Goal: Information Seeking & Learning: Find specific fact

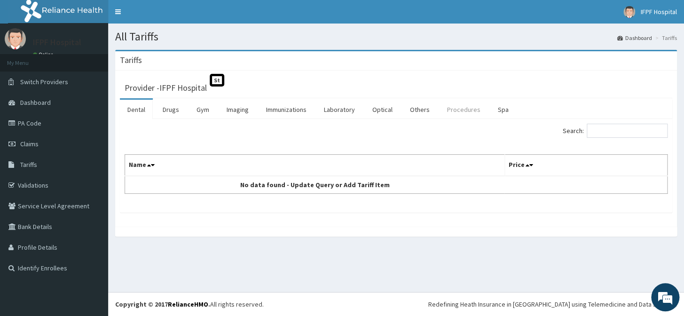
click at [457, 109] on link "Procedures" at bounding box center [463, 110] width 48 height 20
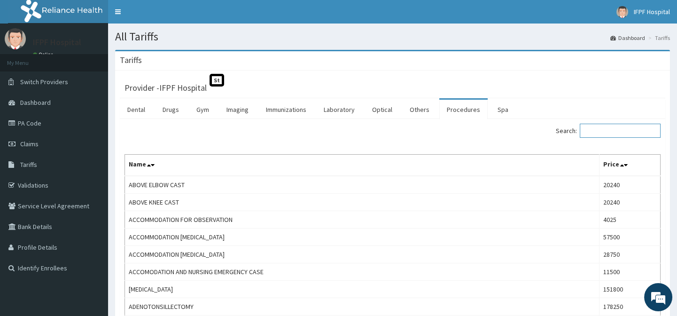
click at [604, 128] on input "Search:" at bounding box center [620, 131] width 81 height 14
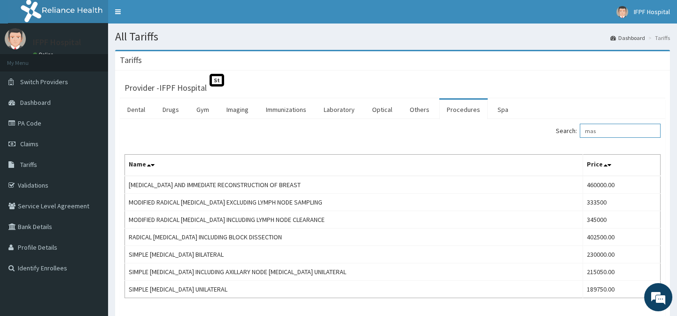
scroll to position [64, 0]
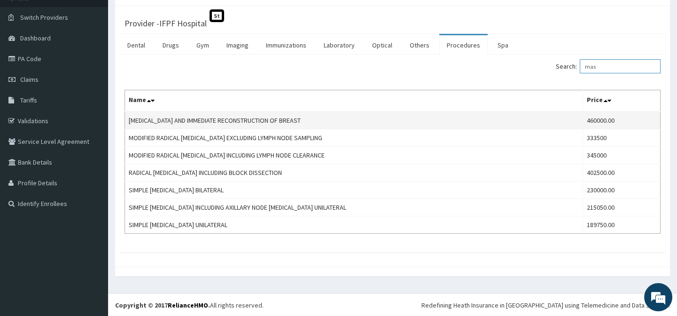
type input "mas"
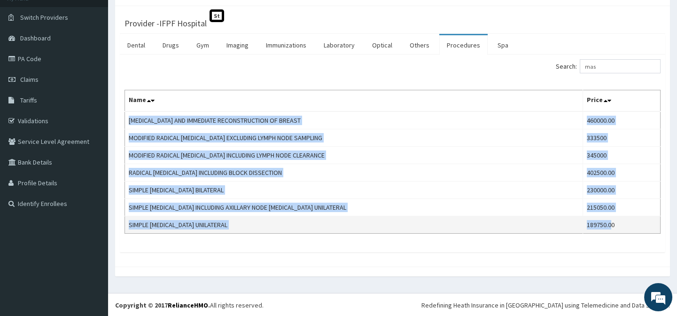
drag, startPoint x: 129, startPoint y: 118, endPoint x: 586, endPoint y: 225, distance: 468.9
click at [600, 226] on tbody "[MEDICAL_DATA] AND IMMEDIATE RECONSTRUCTION OF BREAST 460000.00 MODIFIED RADICA…" at bounding box center [393, 172] width 536 height 122
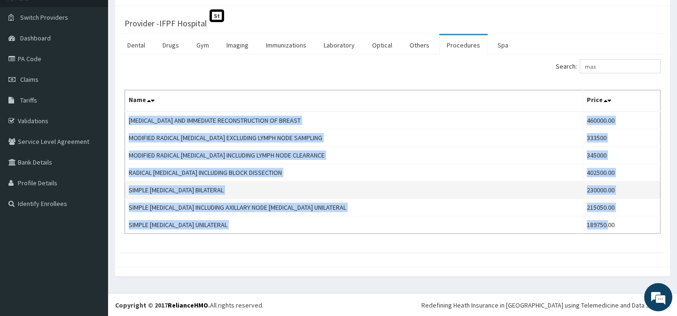
click at [417, 196] on td "SIMPLE [MEDICAL_DATA] BILATERAL" at bounding box center [354, 189] width 458 height 17
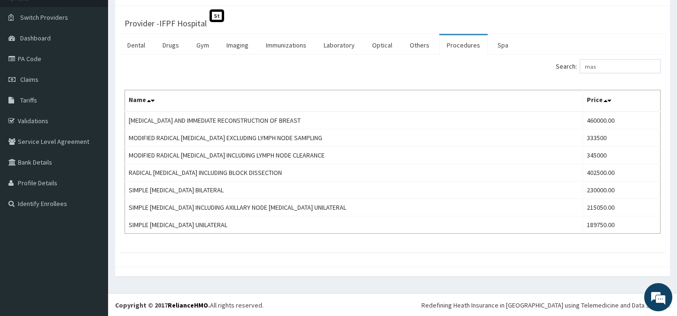
click at [454, 46] on link "Procedures" at bounding box center [463, 45] width 48 height 20
click at [611, 66] on input "Search:" at bounding box center [620, 66] width 81 height 14
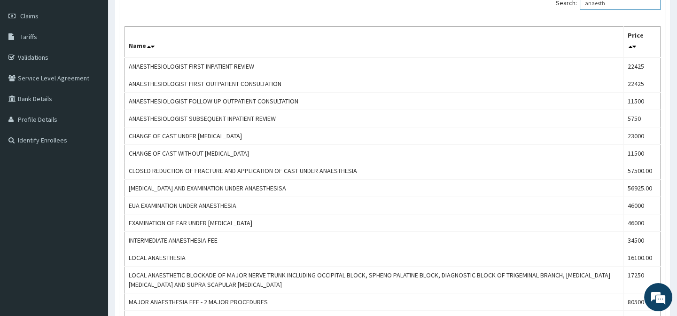
scroll to position [42, 0]
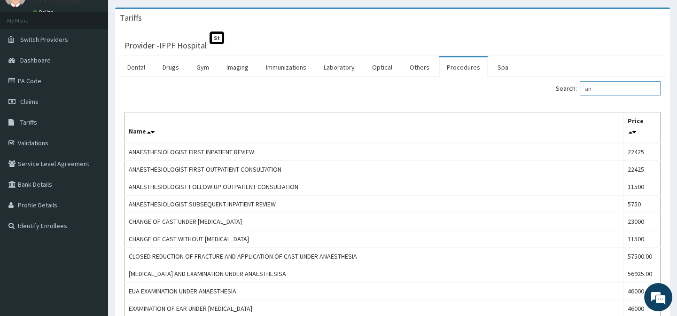
type input "a"
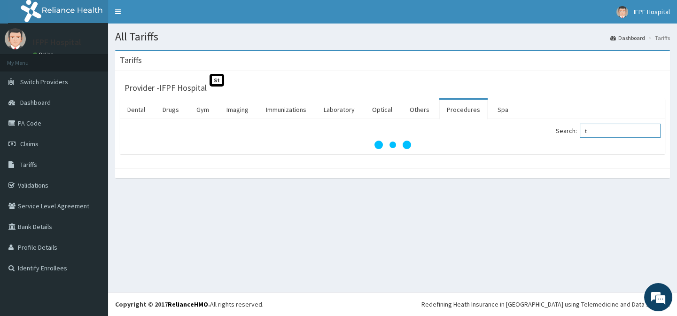
scroll to position [0, 0]
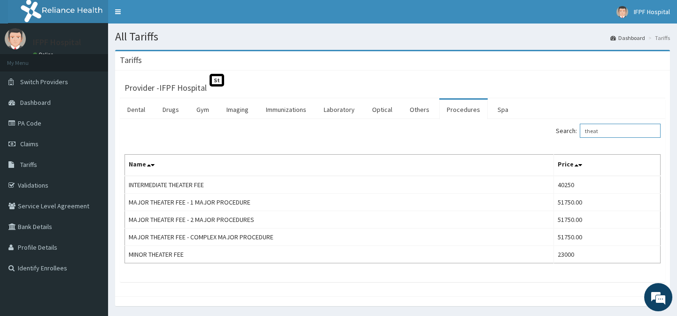
type input "theat"
click at [32, 124] on link "PA Code" at bounding box center [54, 123] width 108 height 21
